Goal: Information Seeking & Learning: Check status

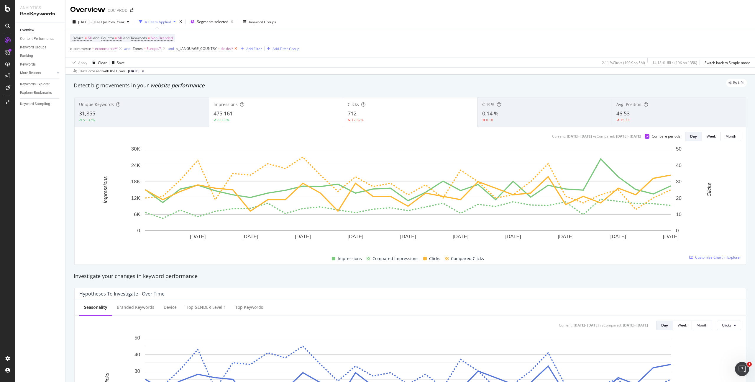
click at [235, 48] on icon at bounding box center [235, 49] width 5 height 6
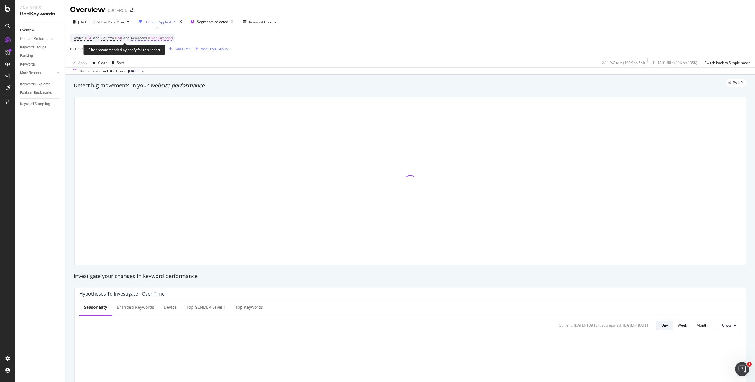
click at [173, 38] on span "Non-Branded" at bounding box center [162, 38] width 22 height 8
click at [157, 49] on span "Non-Branded" at bounding box center [152, 51] width 24 height 5
click at [161, 96] on span "All" at bounding box center [175, 97] width 60 height 5
click at [196, 63] on div "Apply" at bounding box center [199, 64] width 9 height 5
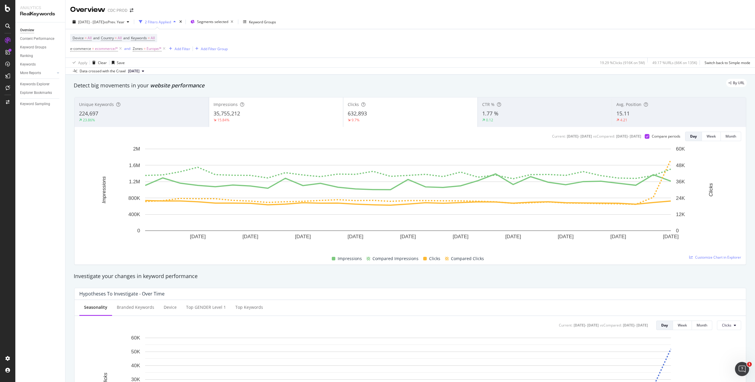
click at [380, 24] on div "2025 Aug. 1st - Aug. 31st vs Prev. Year 2 Filters Applied Segments selected Key…" at bounding box center [411, 23] width 690 height 12
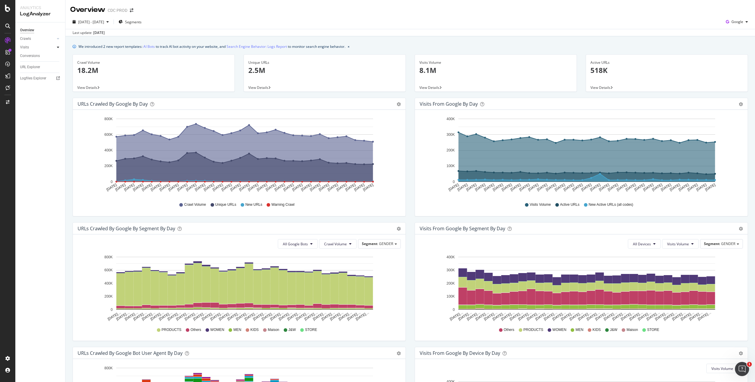
click at [59, 47] on icon at bounding box center [58, 47] width 2 height 4
click at [732, 24] on span "Google" at bounding box center [738, 21] width 12 height 5
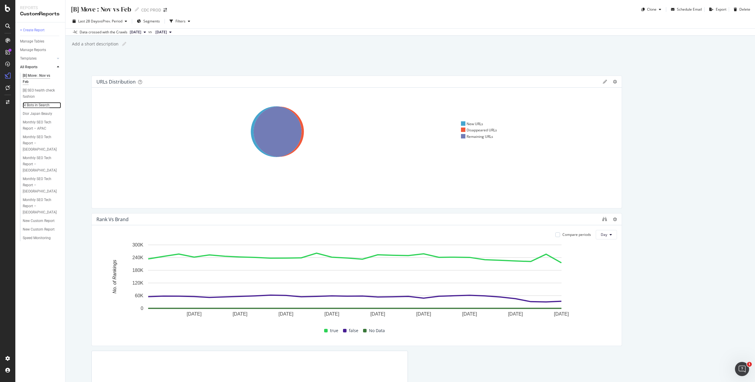
click at [43, 105] on div "AI Bots in Search" at bounding box center [36, 105] width 27 height 6
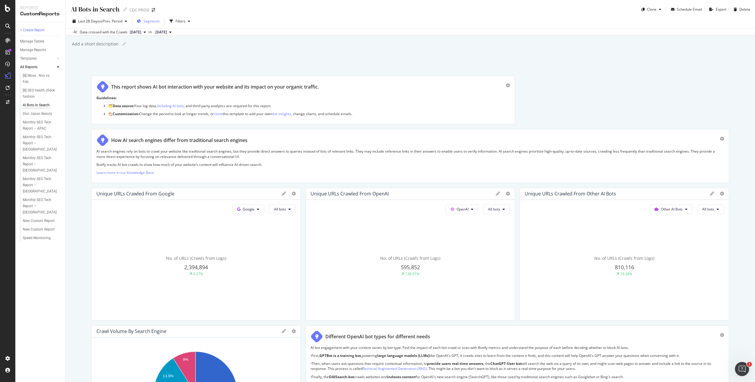
click at [152, 22] on span "Segments" at bounding box center [151, 21] width 17 height 5
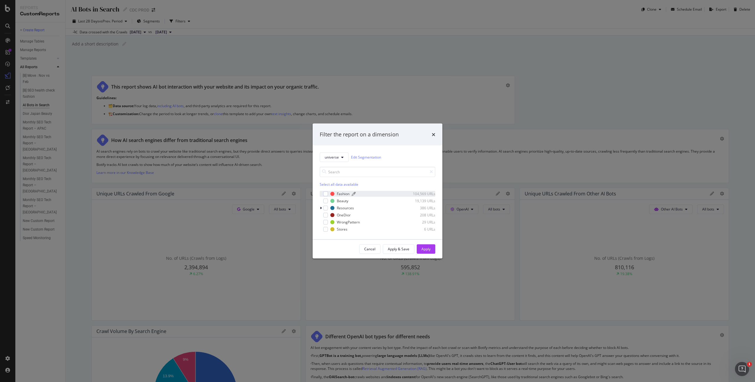
click at [340, 192] on div "Fashion" at bounding box center [343, 193] width 13 height 5
click at [345, 215] on div "OneDior" at bounding box center [344, 214] width 14 height 5
drag, startPoint x: 432, startPoint y: 248, endPoint x: 279, endPoint y: 148, distance: 182.8
click at [432, 248] on button "Apply" at bounding box center [426, 248] width 19 height 9
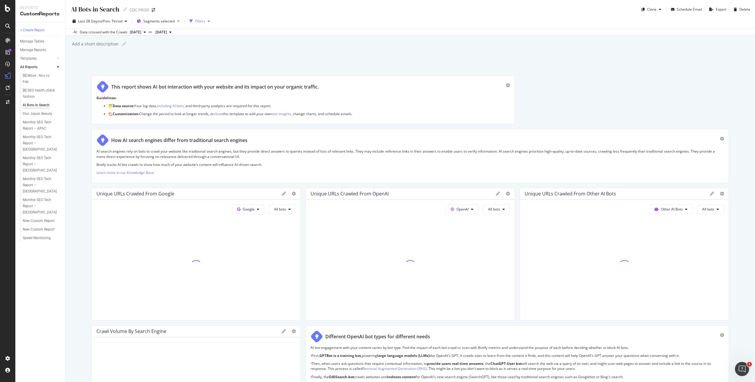
click at [201, 19] on div "Filters" at bounding box center [200, 21] width 10 height 5
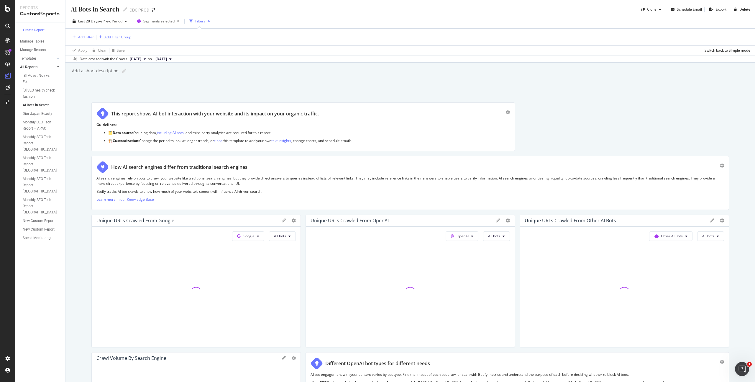
click at [85, 35] on div "Add Filter" at bounding box center [86, 37] width 16 height 5
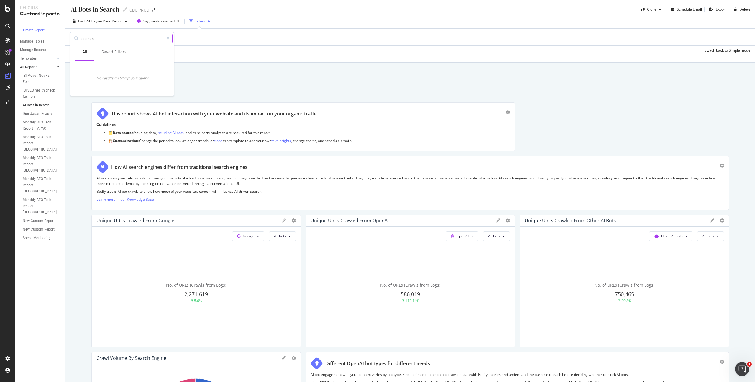
drag, startPoint x: 100, startPoint y: 37, endPoint x: 89, endPoint y: 37, distance: 11.5
click at [89, 37] on input "ecomm" at bounding box center [122, 38] width 83 height 9
click at [98, 37] on input "ecomm" at bounding box center [122, 38] width 83 height 9
drag, startPoint x: 106, startPoint y: 38, endPoint x: 73, endPoint y: 33, distance: 33.5
click at [73, 33] on div "ecomm" at bounding box center [122, 38] width 103 height 12
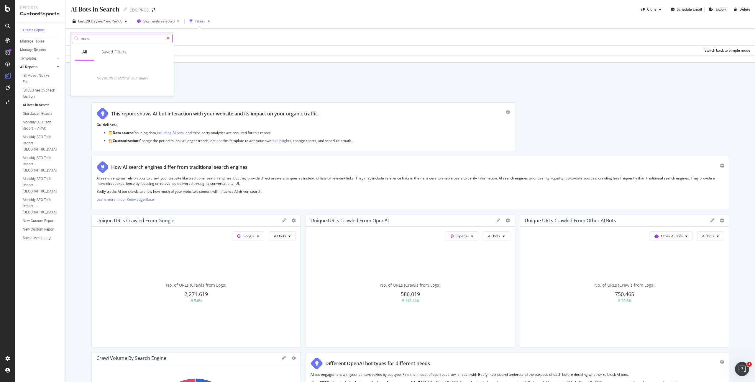
type input "zone"
click at [169, 38] on icon at bounding box center [167, 38] width 3 height 4
click at [88, 39] on input "text" at bounding box center [126, 38] width 91 height 9
click at [207, 20] on div "button" at bounding box center [208, 21] width 7 height 4
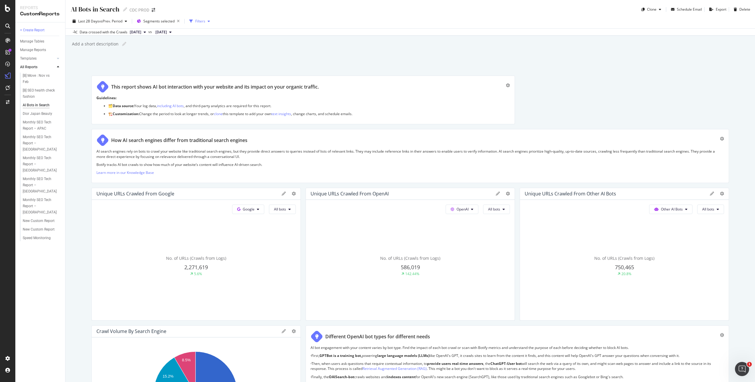
click at [207, 20] on div "button" at bounding box center [208, 21] width 7 height 4
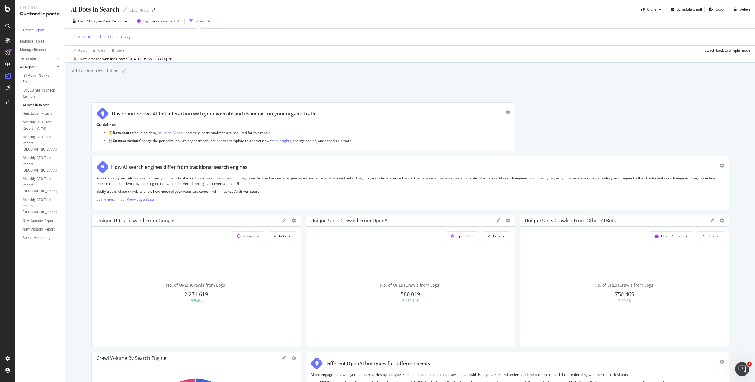
click at [86, 37] on div "Add Filter" at bounding box center [86, 37] width 16 height 5
click at [115, 52] on div "Saved Filters" at bounding box center [114, 52] width 25 height 6
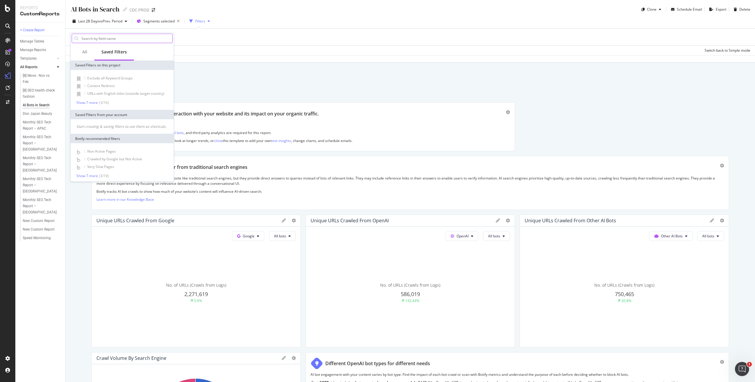
click at [108, 39] on input "text" at bounding box center [126, 38] width 91 height 9
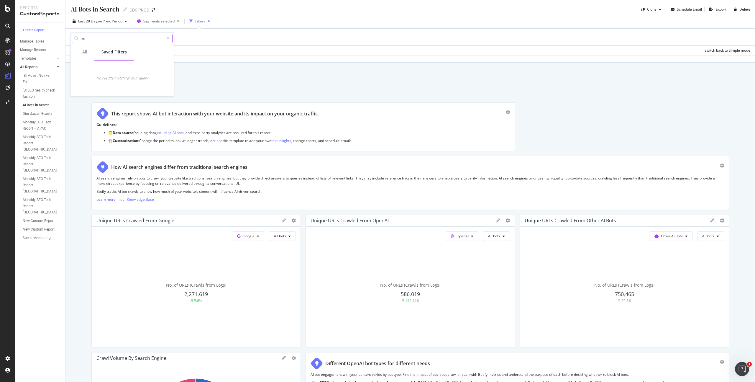
type input "z"
type input "r"
type input "coun"
click at [167, 37] on icon at bounding box center [167, 38] width 3 height 4
drag, startPoint x: 296, startPoint y: 13, endPoint x: 159, endPoint y: 13, distance: 137.2
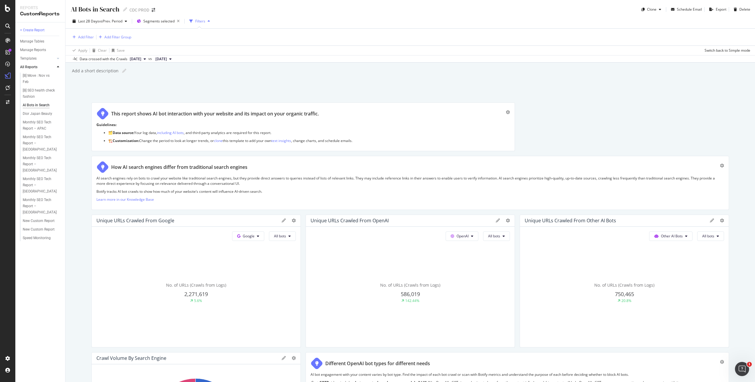
click at [296, 13] on div "AI Bots in Search AI Bots in Search CDC PROD Clone Schedule Email Export Delete" at bounding box center [411, 7] width 690 height 14
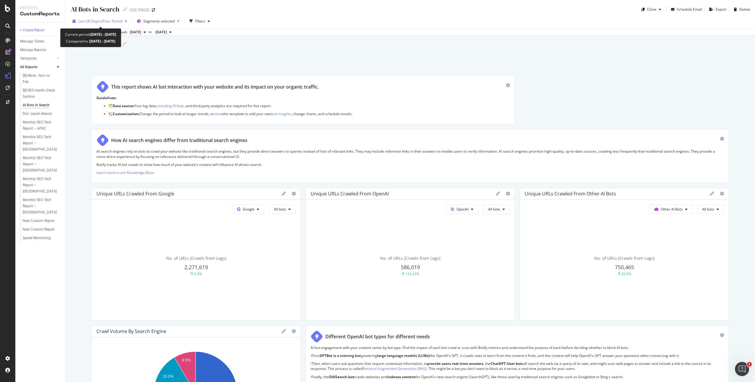
click at [104, 23] on span "vs Prev. Period" at bounding box center [110, 21] width 23 height 5
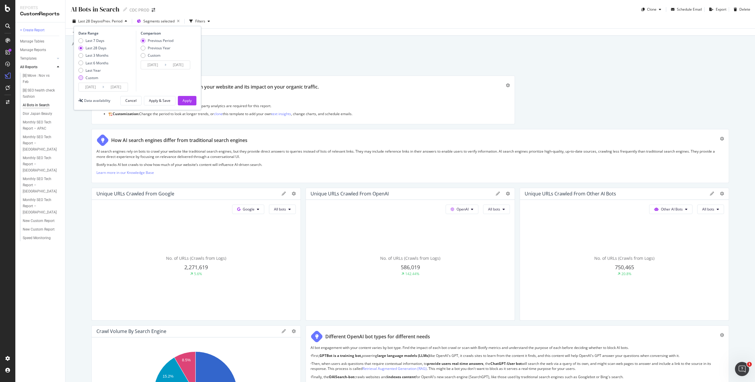
click at [93, 76] on div "Custom" at bounding box center [92, 77] width 13 height 5
drag, startPoint x: 95, startPoint y: 86, endPoint x: 100, endPoint y: 86, distance: 5.0
click at [95, 86] on input "[DATE]" at bounding box center [91, 87] width 24 height 8
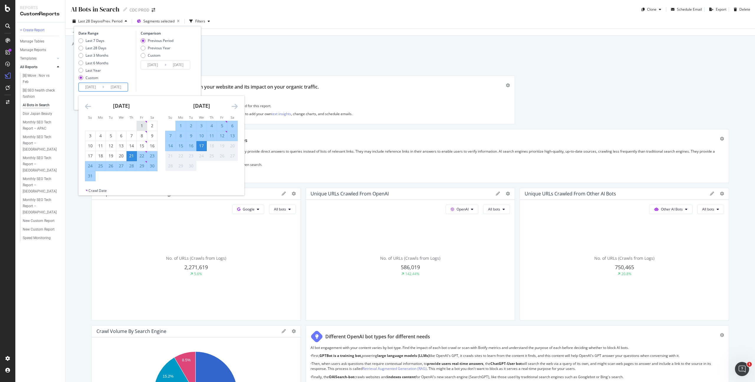
click at [143, 126] on div "1" at bounding box center [142, 126] width 10 height 6
type input "[DATE]"
click at [92, 177] on div "31" at bounding box center [90, 176] width 10 height 6
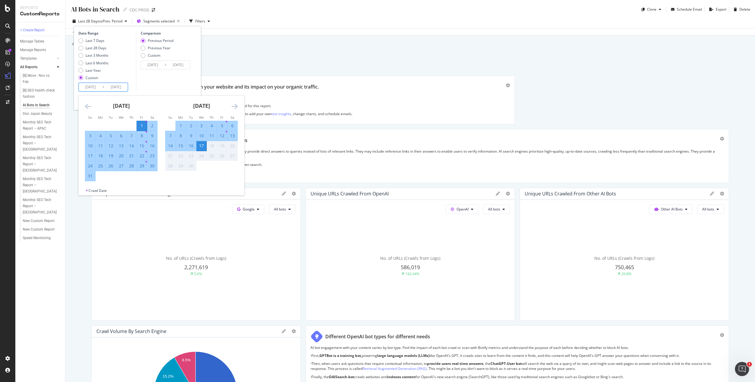
type input "[DATE]"
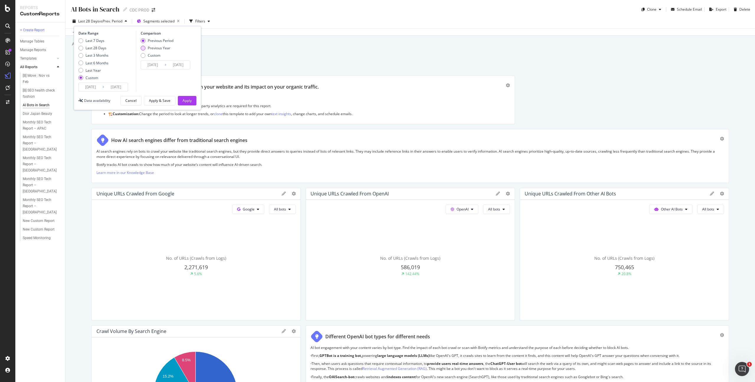
click at [162, 48] on div "Previous Year" at bounding box center [159, 47] width 23 height 5
type input "[DATE]"
click at [166, 40] on div "Previous Period" at bounding box center [161, 40] width 26 height 5
type input "[DATE]"
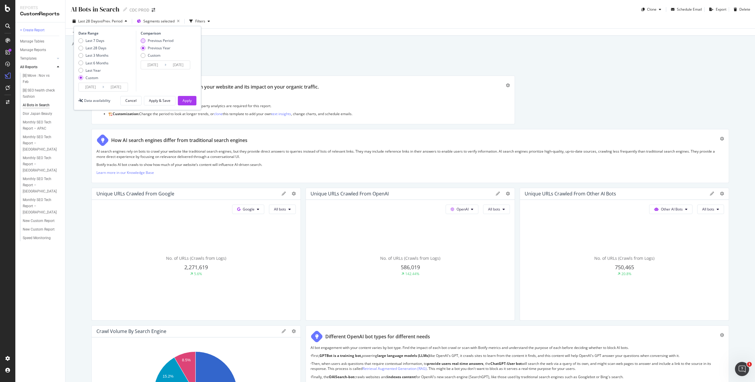
type input "[DATE]"
click at [187, 101] on div "Apply" at bounding box center [187, 100] width 9 height 5
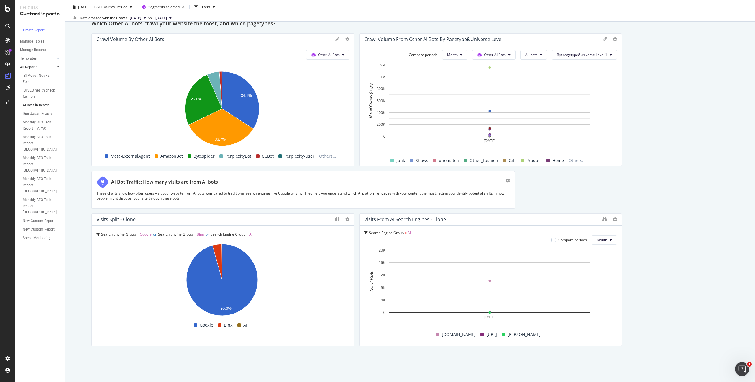
scroll to position [814, 0]
